Goal: Information Seeking & Learning: Learn about a topic

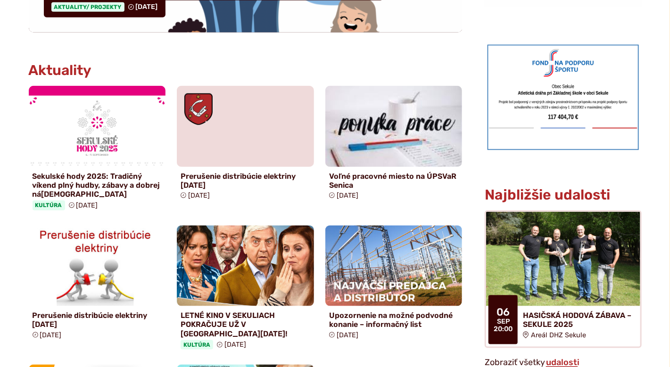
scroll to position [424, 0]
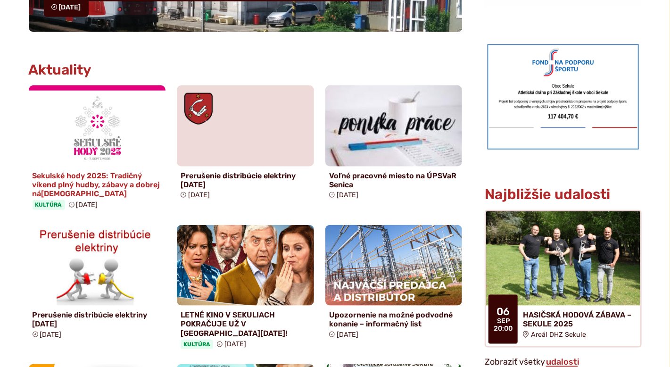
click at [67, 182] on h4 "Sekulské hody 2025: Tradičný víkend plný hudby, zábavy a dobrej nálady" at bounding box center [98, 184] width 130 height 27
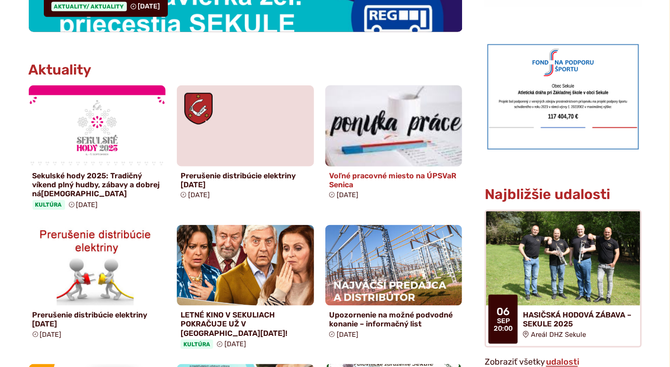
click at [363, 174] on h4 "Voľné pracovné miesto na ÚPSVaR Senica" at bounding box center [394, 180] width 130 height 18
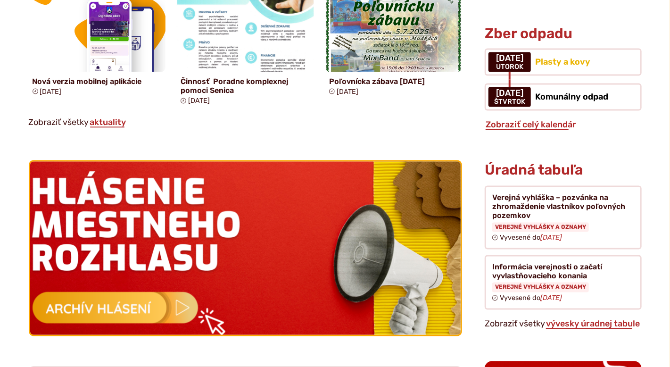
scroll to position [848, 0]
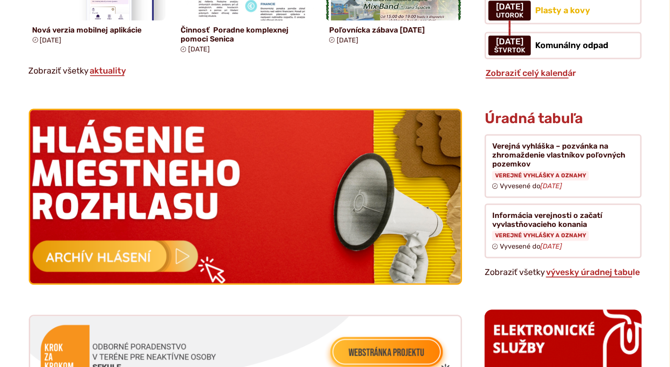
click at [142, 253] on img at bounding box center [245, 197] width 474 height 190
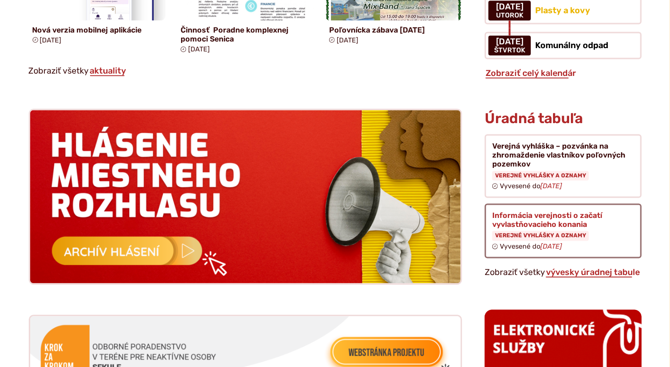
click at [551, 210] on figure at bounding box center [562, 231] width 156 height 55
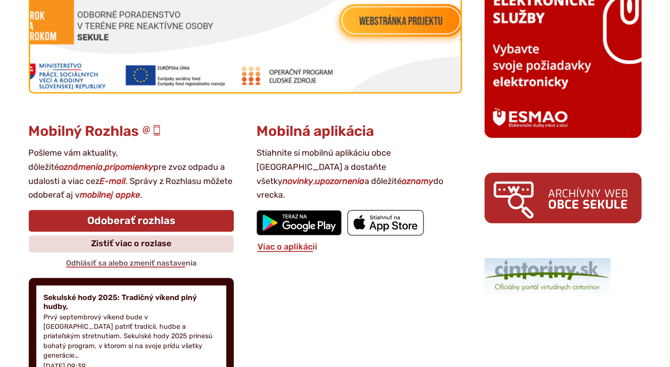
scroll to position [1225, 0]
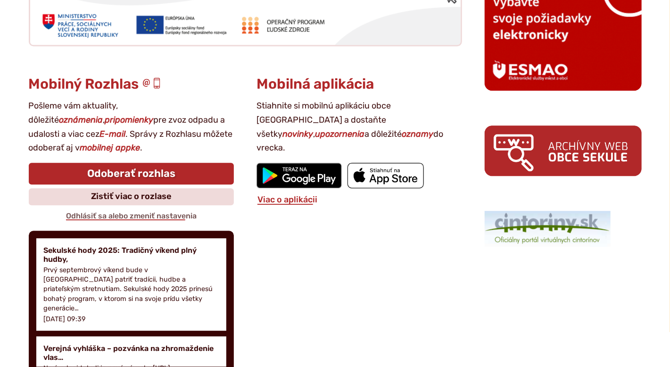
click at [300, 163] on img at bounding box center [298, 175] width 85 height 25
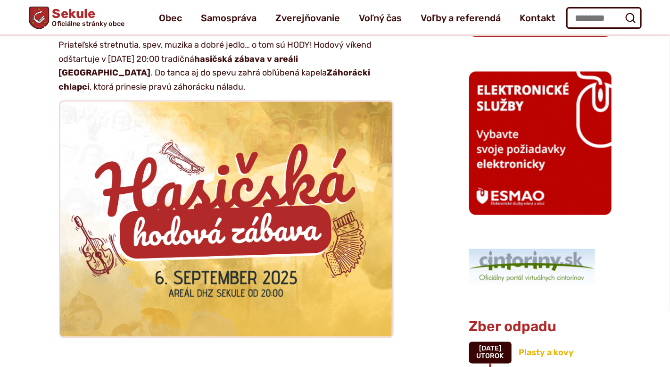
scroll to position [754, 0]
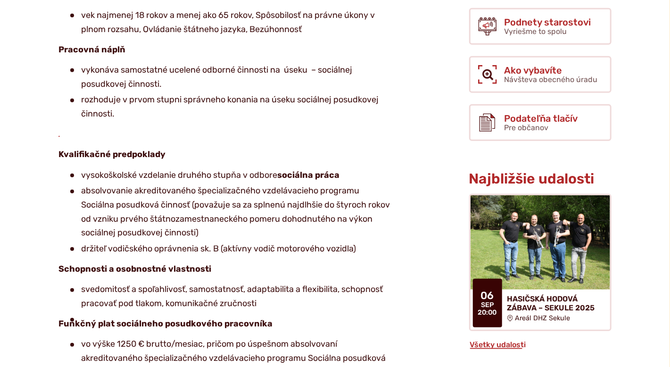
scroll to position [330, 0]
